Goal: Information Seeking & Learning: Learn about a topic

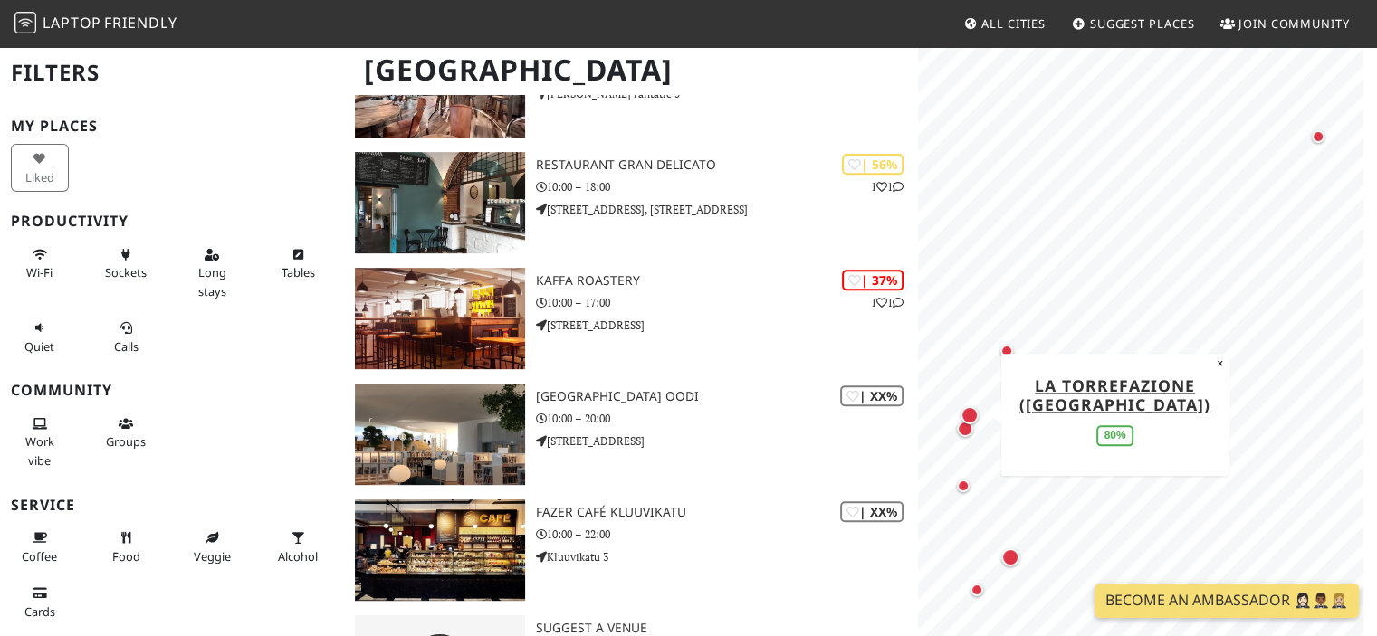
scroll to position [762, 0]
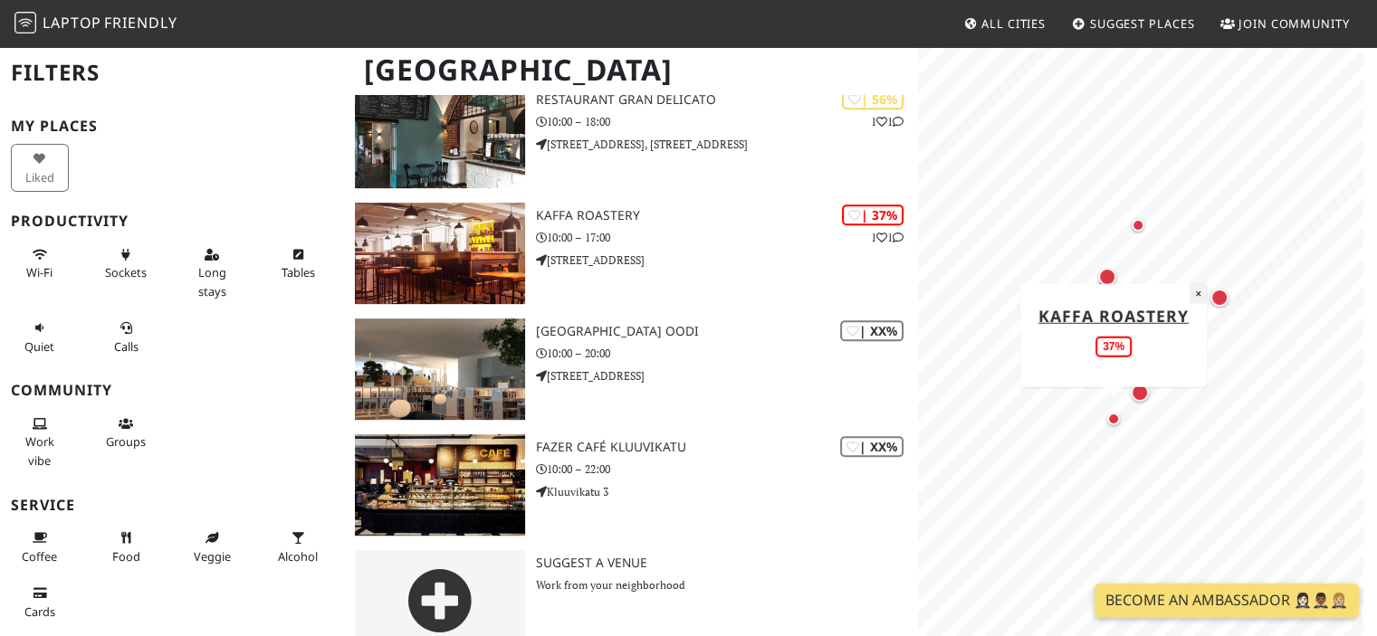
click at [1193, 289] on button "×" at bounding box center [1198, 293] width 17 height 20
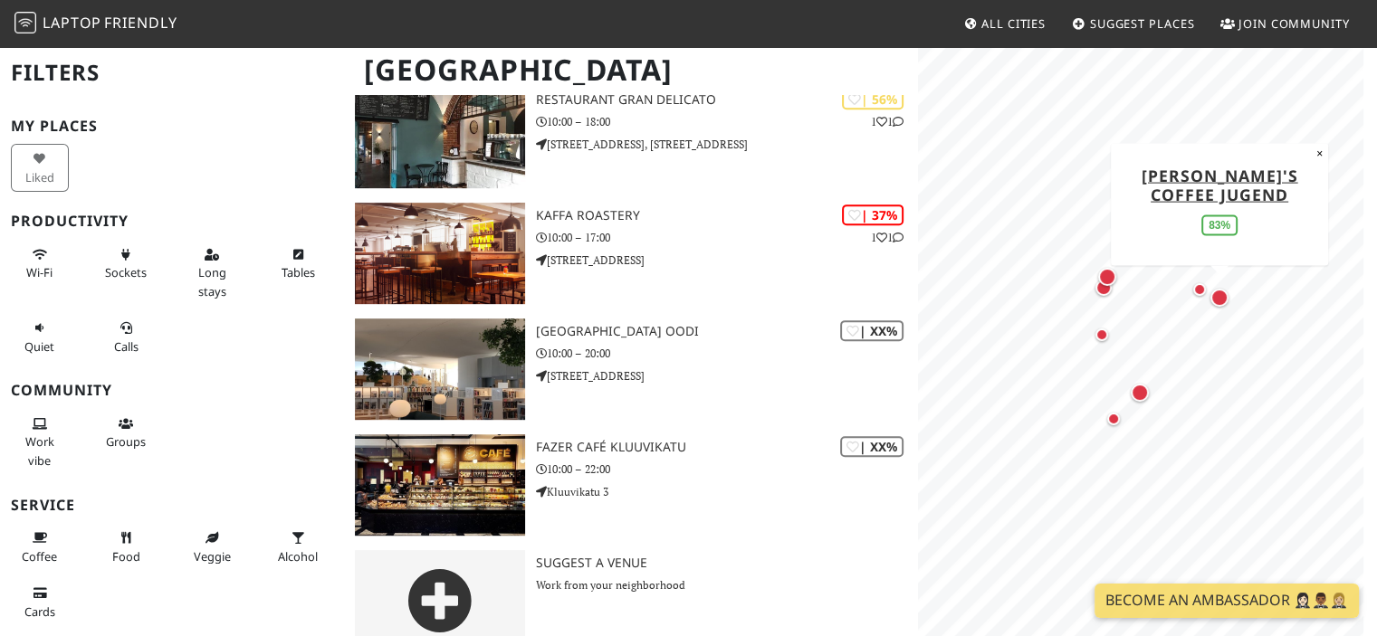
click at [1216, 301] on div "Map marker" at bounding box center [1219, 298] width 18 height 18
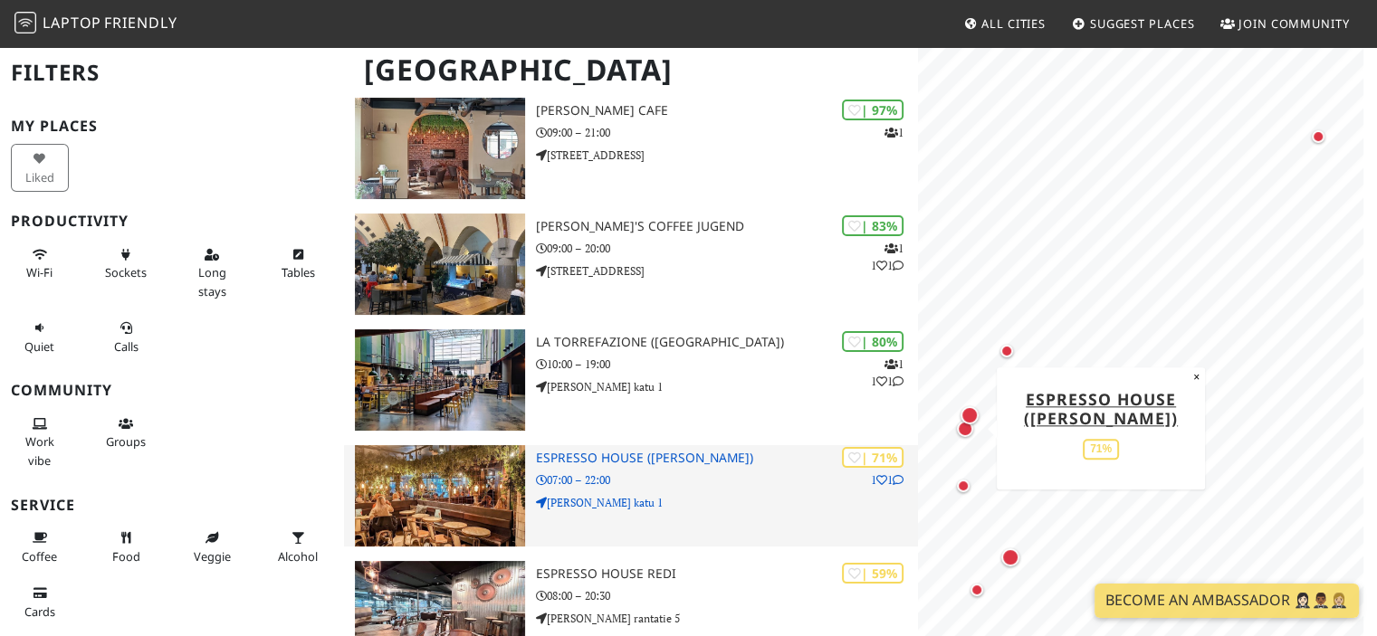
scroll to position [170, 0]
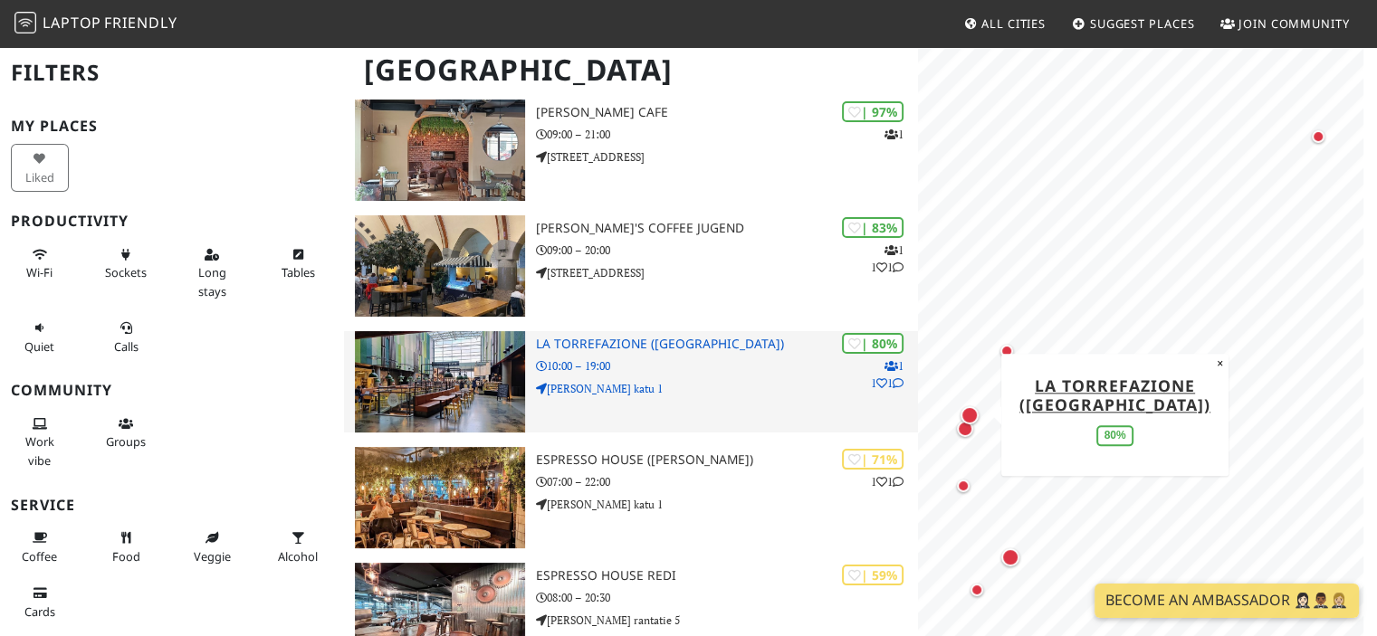
click at [572, 337] on h3 "La Torrefazione ([GEOGRAPHIC_DATA])" at bounding box center [727, 344] width 383 height 15
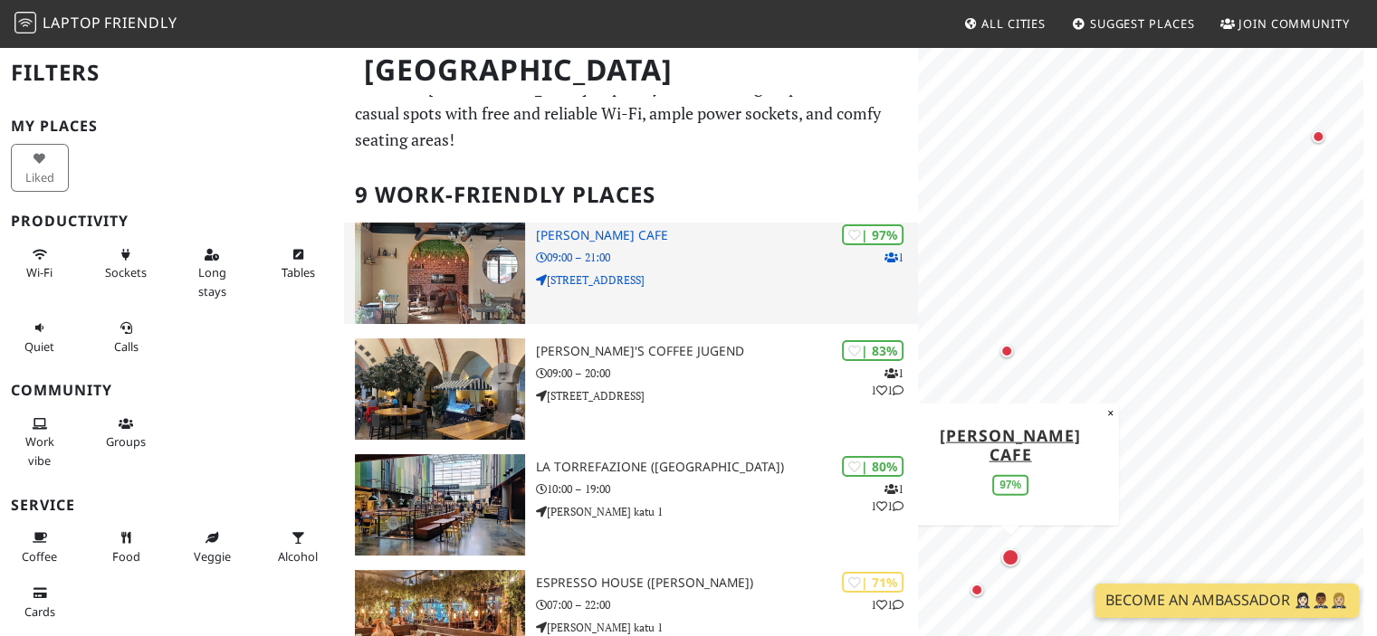
scroll to position [47, 0]
click at [427, 246] on img at bounding box center [439, 273] width 169 height 101
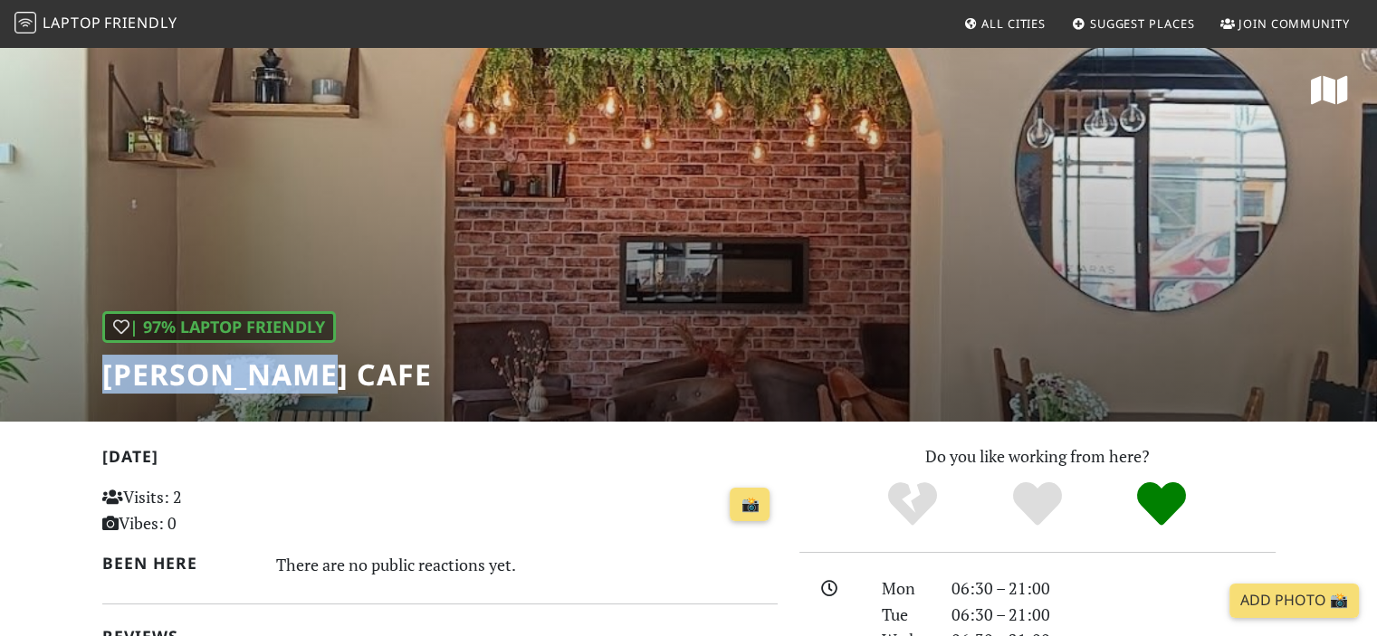
drag, startPoint x: 102, startPoint y: 372, endPoint x: 343, endPoint y: 383, distance: 241.1
click at [343, 383] on div "| 97% Laptop Friendly [PERSON_NAME] Cafe" at bounding box center [688, 233] width 1377 height 377
copy h1 "[PERSON_NAME] Cafe"
click at [343, 383] on div "| 97% Laptop Friendly [PERSON_NAME] Cafe" at bounding box center [688, 233] width 1377 height 377
